Goal: Task Accomplishment & Management: Manage account settings

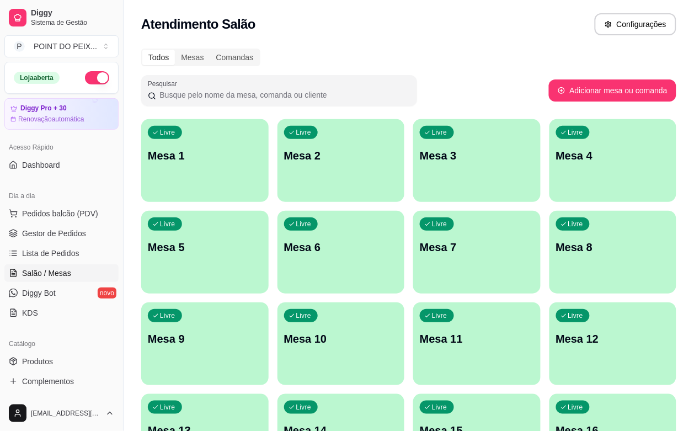
click at [64, 275] on span "Salão / Mesas" at bounding box center [46, 273] width 49 height 11
click at [69, 211] on span "Pedidos balcão (PDV)" at bounding box center [60, 213] width 76 height 11
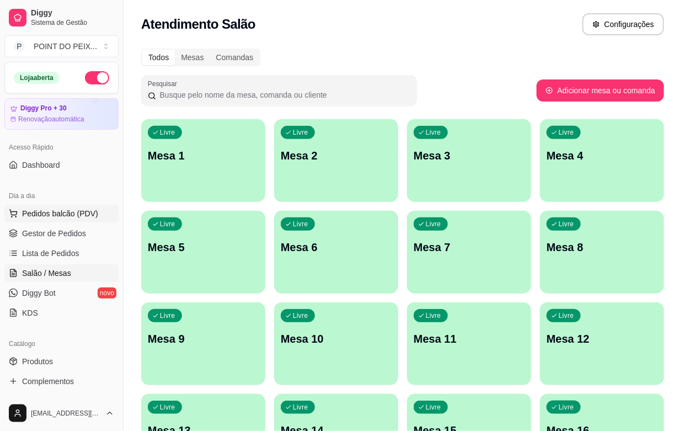
click at [70, 211] on img at bounding box center [77, 208] width 102 height 69
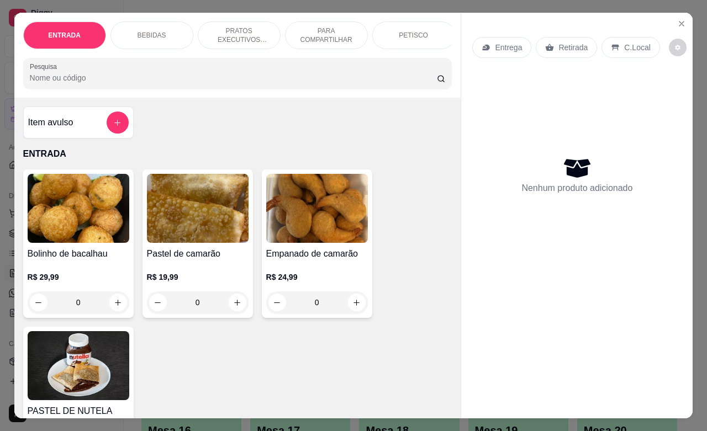
click at [558, 45] on p "Retirada" at bounding box center [572, 47] width 29 height 11
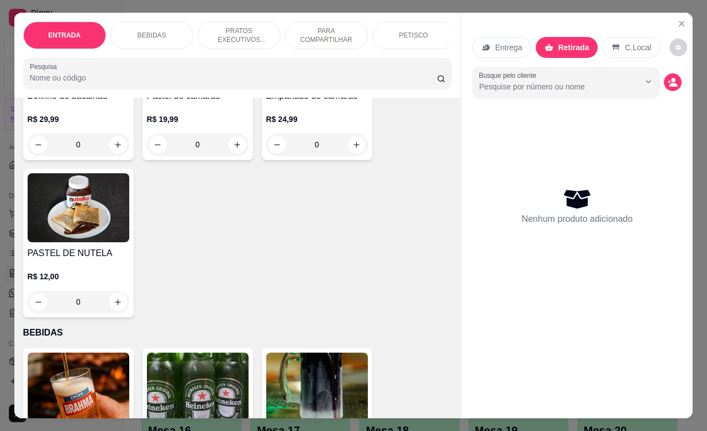
scroll to position [207, 0]
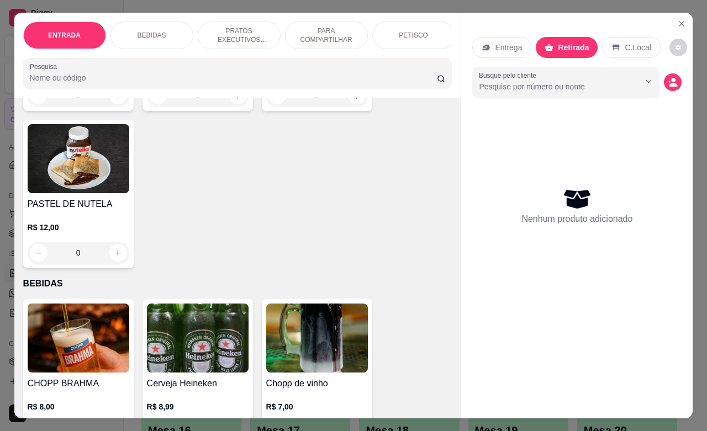
click at [245, 26] on p "PRATOS EXECUTIVOS (INDIVIDUAIS)" at bounding box center [239, 35] width 64 height 18
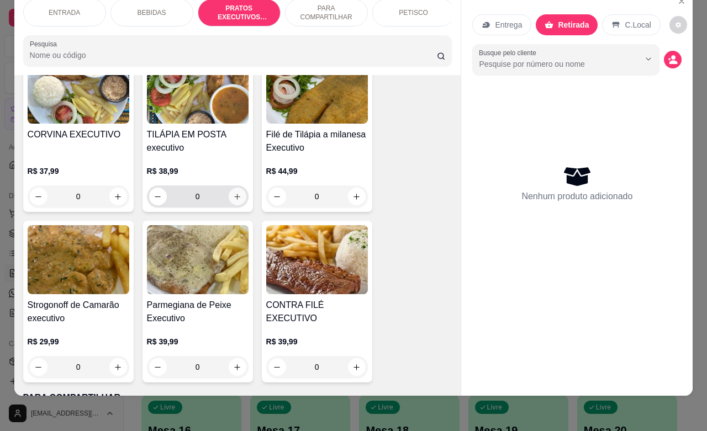
scroll to position [2113, 0]
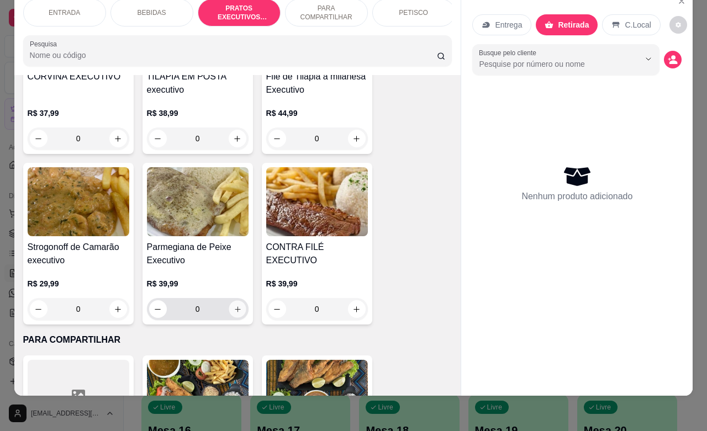
click at [233, 311] on icon "increase-product-quantity" at bounding box center [237, 309] width 8 height 8
type input "1"
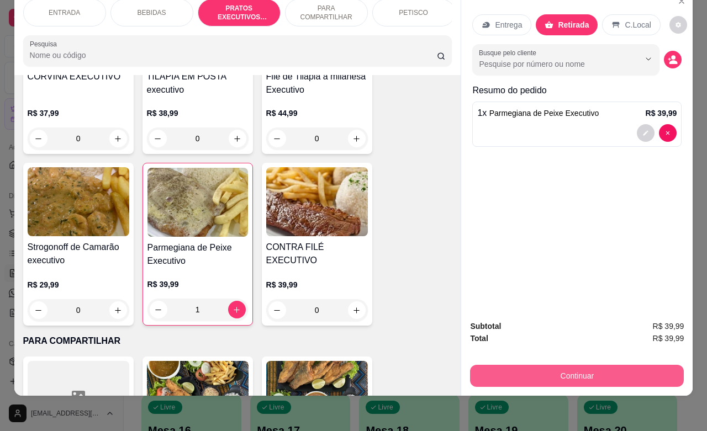
click at [550, 365] on button "Continuar" at bounding box center [577, 376] width 214 height 22
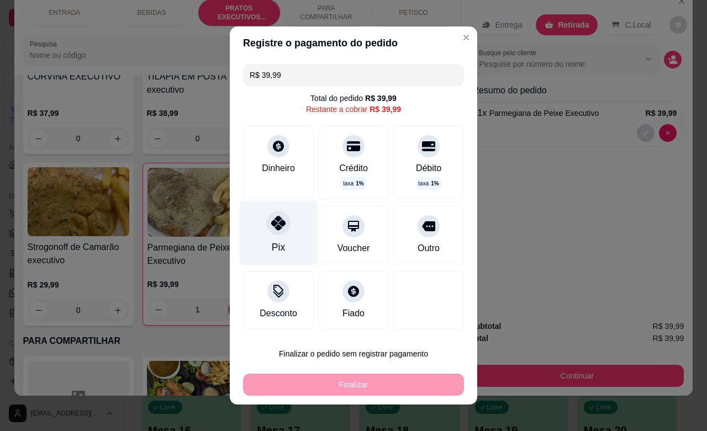
click at [272, 243] on div "Pix" at bounding box center [278, 247] width 13 height 14
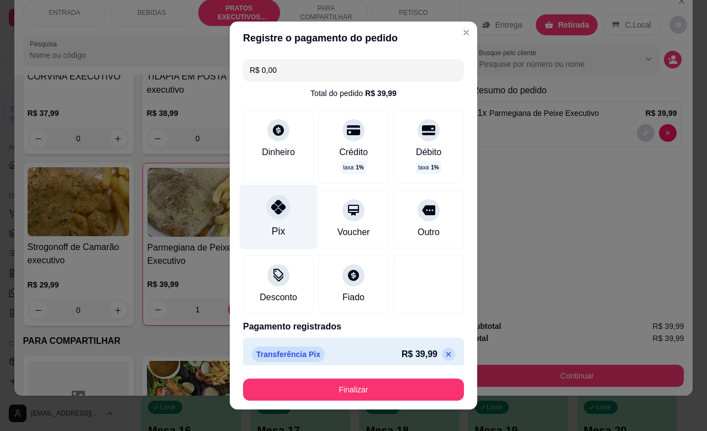
type input "R$ 0,00"
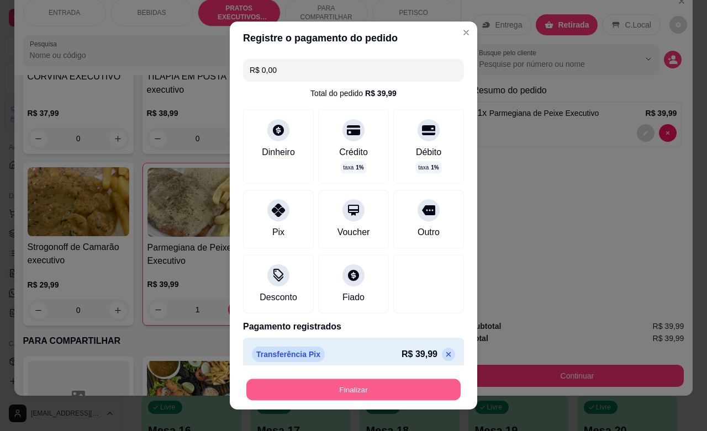
click at [338, 390] on button "Finalizar" at bounding box center [353, 390] width 214 height 22
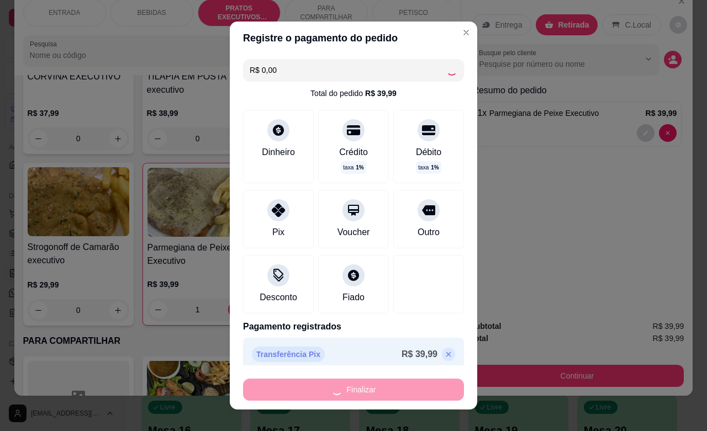
type input "0"
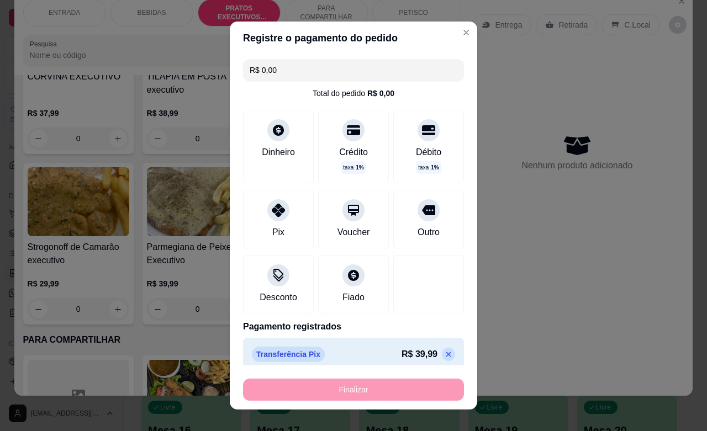
type input "-R$ 39,99"
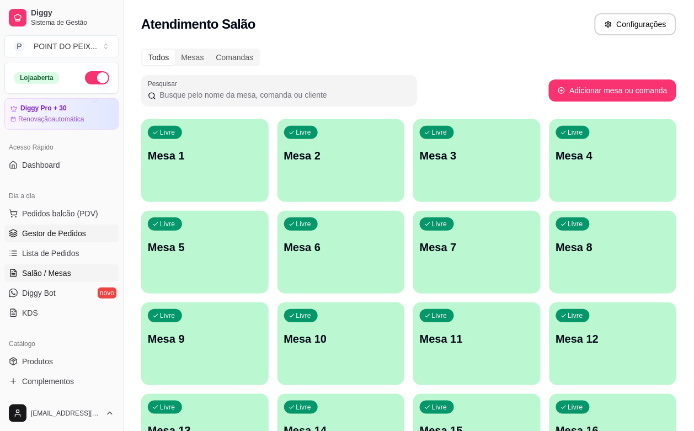
click at [65, 233] on span "Gestor de Pedidos" at bounding box center [54, 233] width 64 height 11
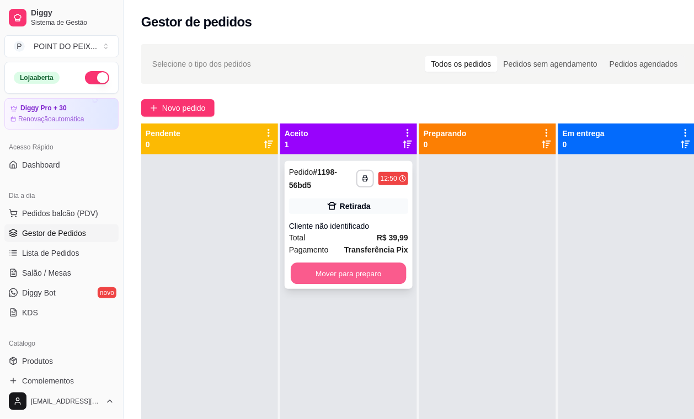
click at [321, 277] on button "Mover para preparo" at bounding box center [349, 274] width 116 height 22
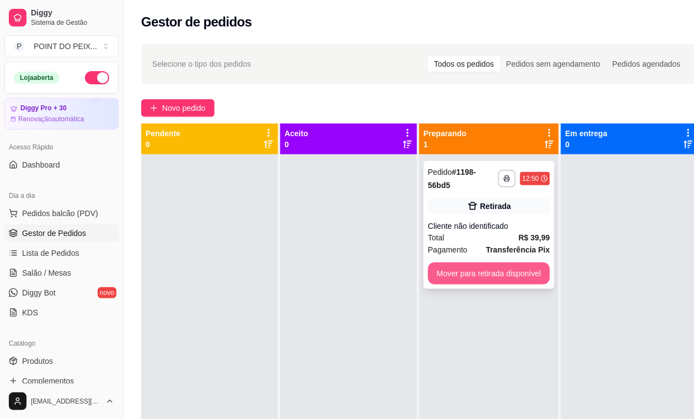
click at [453, 268] on button "Mover para retirada disponível" at bounding box center [489, 274] width 122 height 22
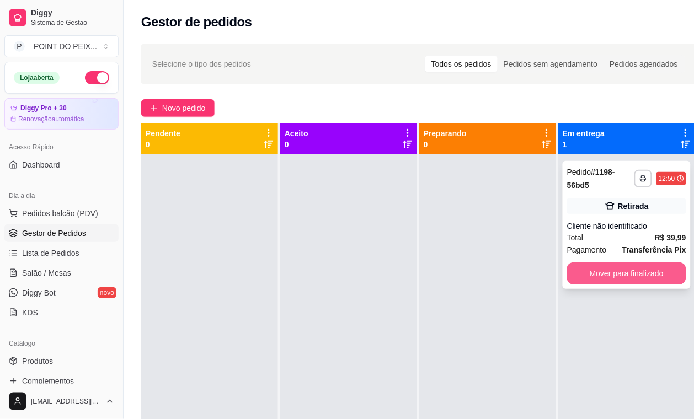
click at [610, 277] on button "Mover para finalizado" at bounding box center [626, 274] width 119 height 22
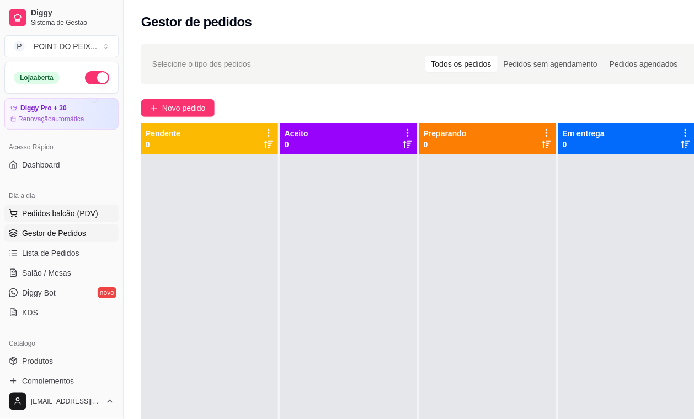
click at [51, 216] on span "Pedidos balcão (PDV)" at bounding box center [60, 213] width 76 height 11
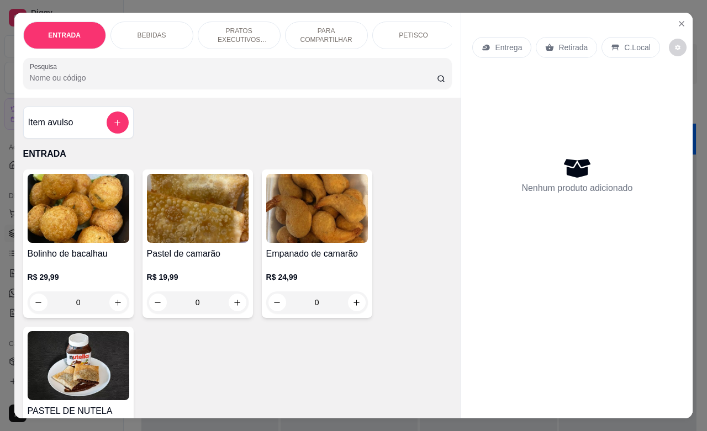
click at [558, 42] on p "Retirada" at bounding box center [572, 47] width 29 height 11
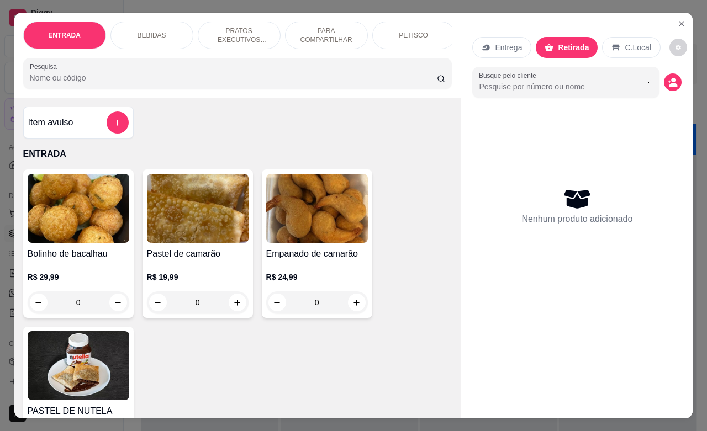
click at [546, 43] on icon at bounding box center [548, 47] width 9 height 9
click at [233, 29] on p "PRATOS EXECUTIVOS (INDIVIDUAIS)" at bounding box center [239, 35] width 64 height 18
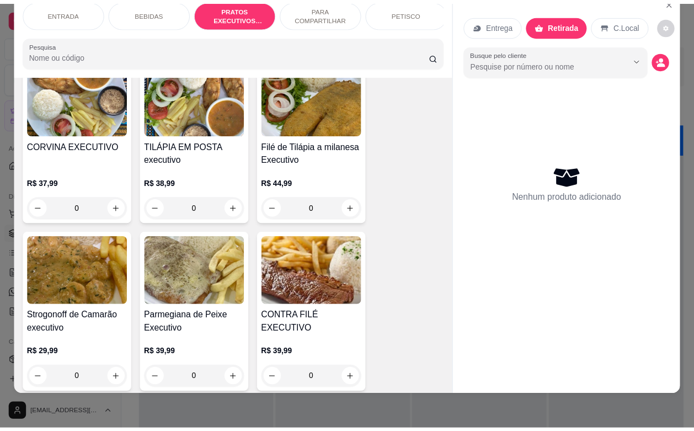
scroll to position [2113, 0]
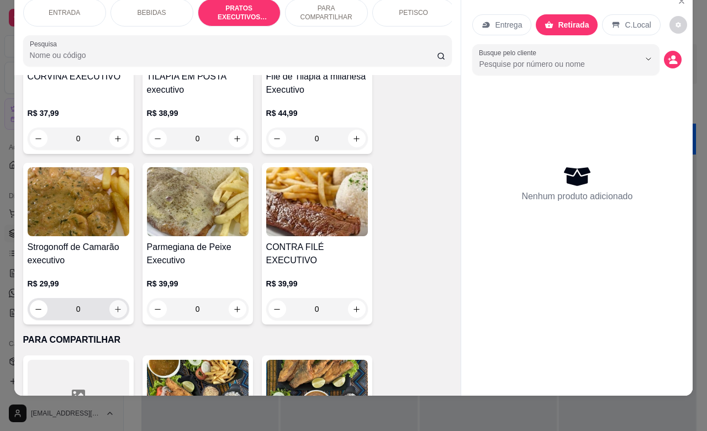
click at [114, 312] on icon "increase-product-quantity" at bounding box center [118, 309] width 8 height 8
type input "1"
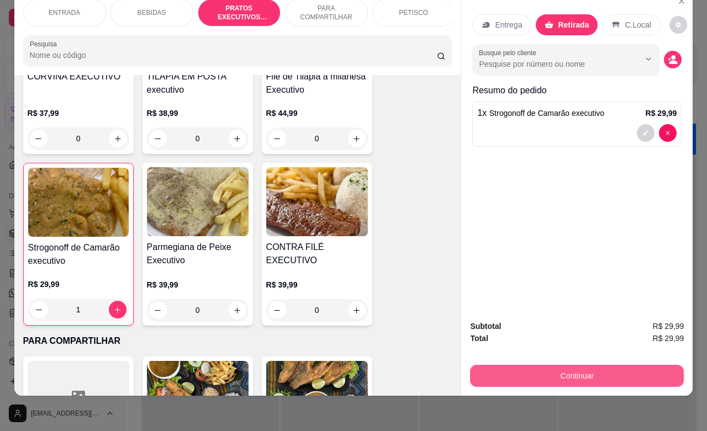
click at [536, 365] on button "Continuar" at bounding box center [577, 376] width 214 height 22
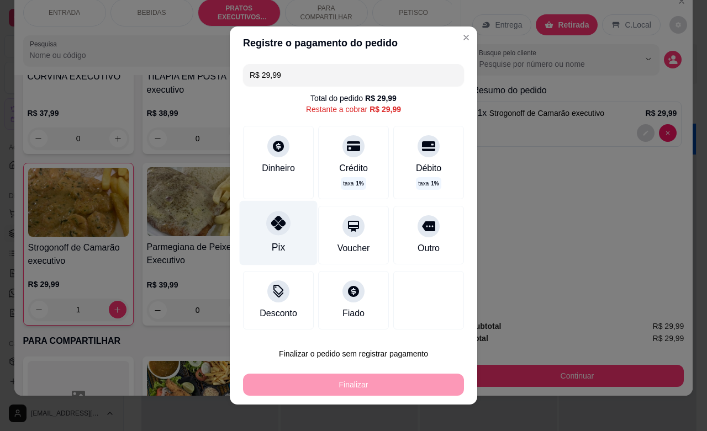
click at [283, 240] on div "Pix" at bounding box center [279, 233] width 78 height 65
type input "R$ 0,00"
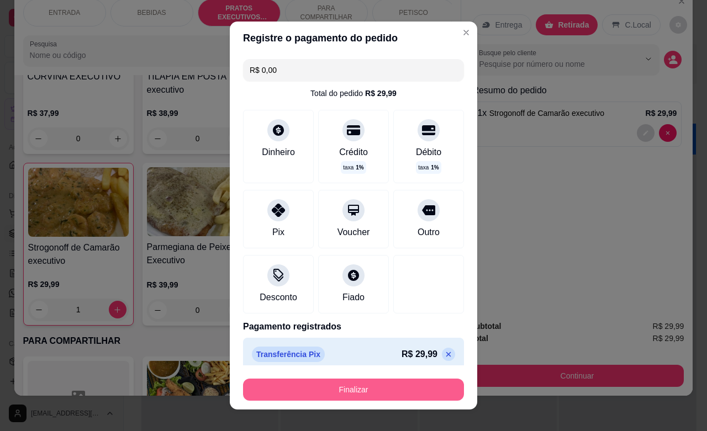
click at [371, 382] on button "Finalizar" at bounding box center [353, 390] width 221 height 22
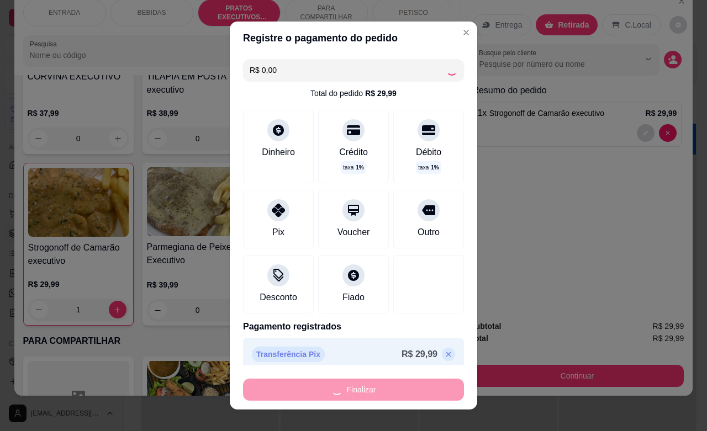
type input "0"
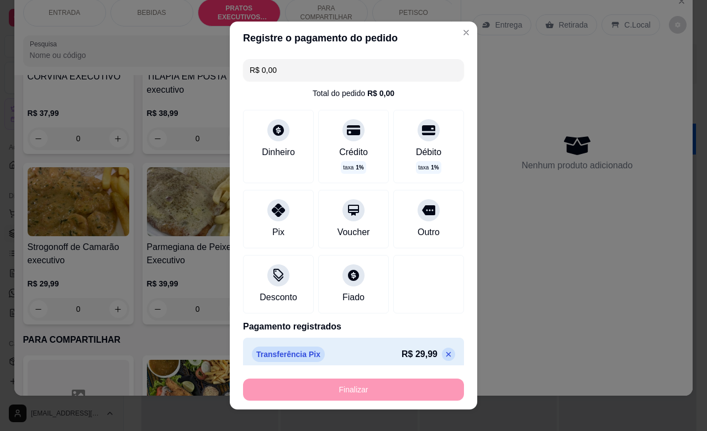
type input "-R$ 29,99"
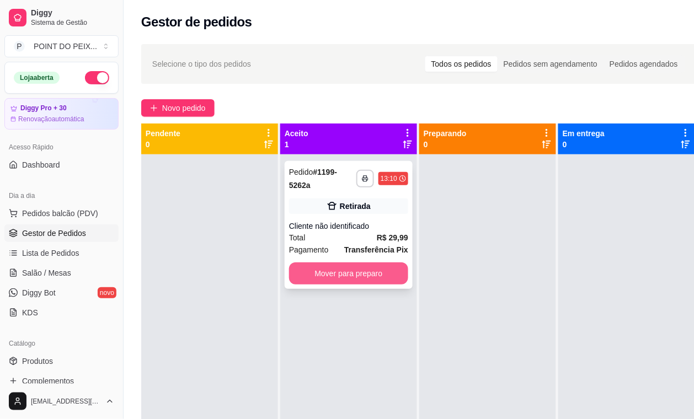
click at [370, 272] on button "Mover para preparo" at bounding box center [348, 274] width 119 height 22
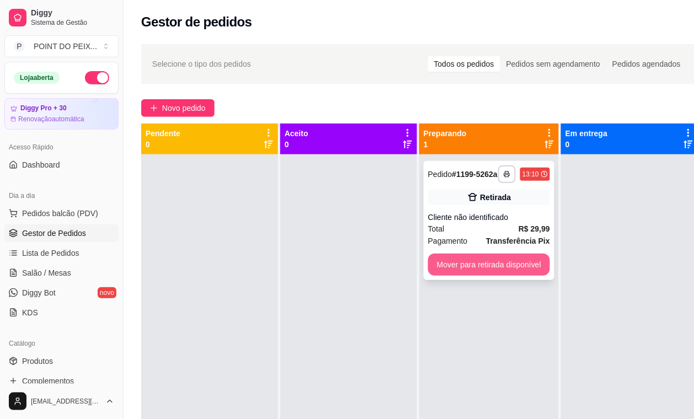
click at [466, 276] on button "Mover para retirada disponível" at bounding box center [489, 265] width 122 height 22
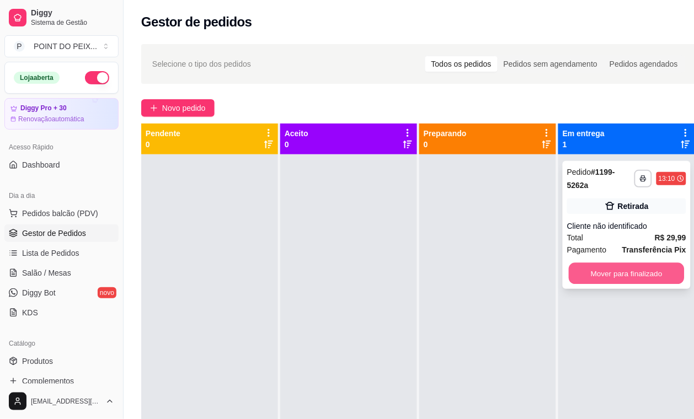
click at [610, 275] on button "Mover para finalizado" at bounding box center [627, 274] width 116 height 22
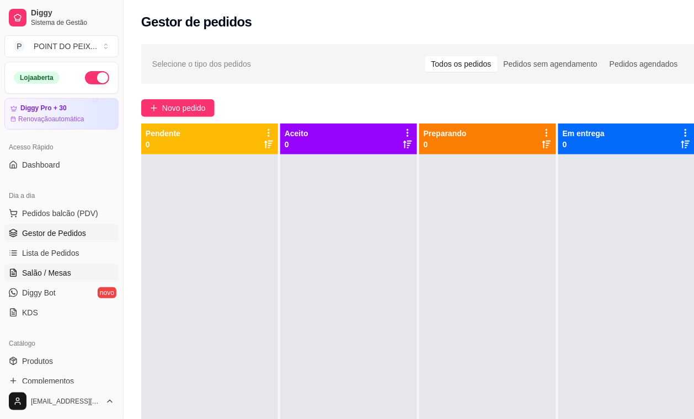
click at [50, 279] on link "Salão / Mesas" at bounding box center [61, 273] width 114 height 18
